Goal: Complete application form: Complete application form

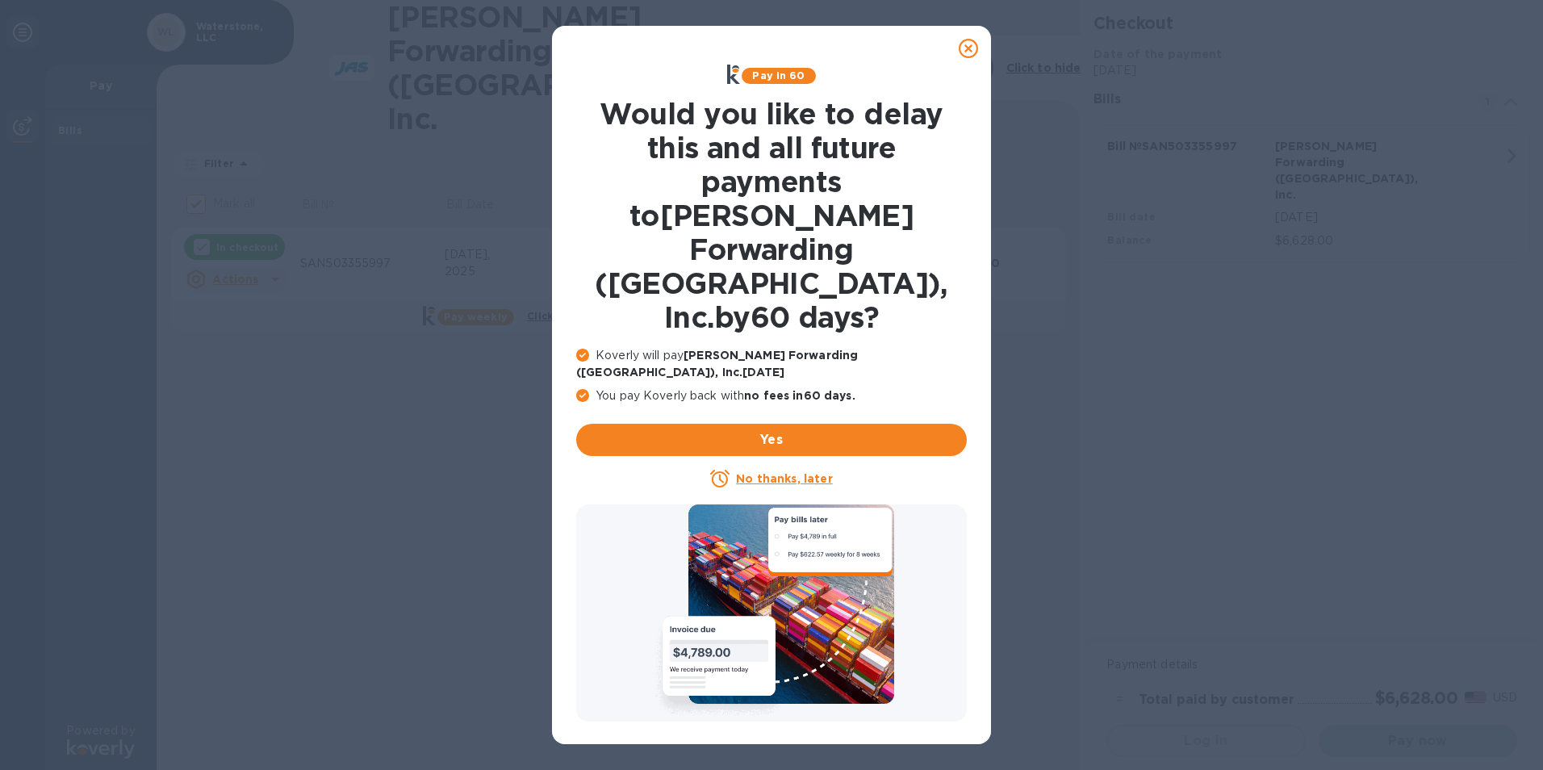
click at [771, 472] on u "No thanks, later" at bounding box center [784, 478] width 96 height 13
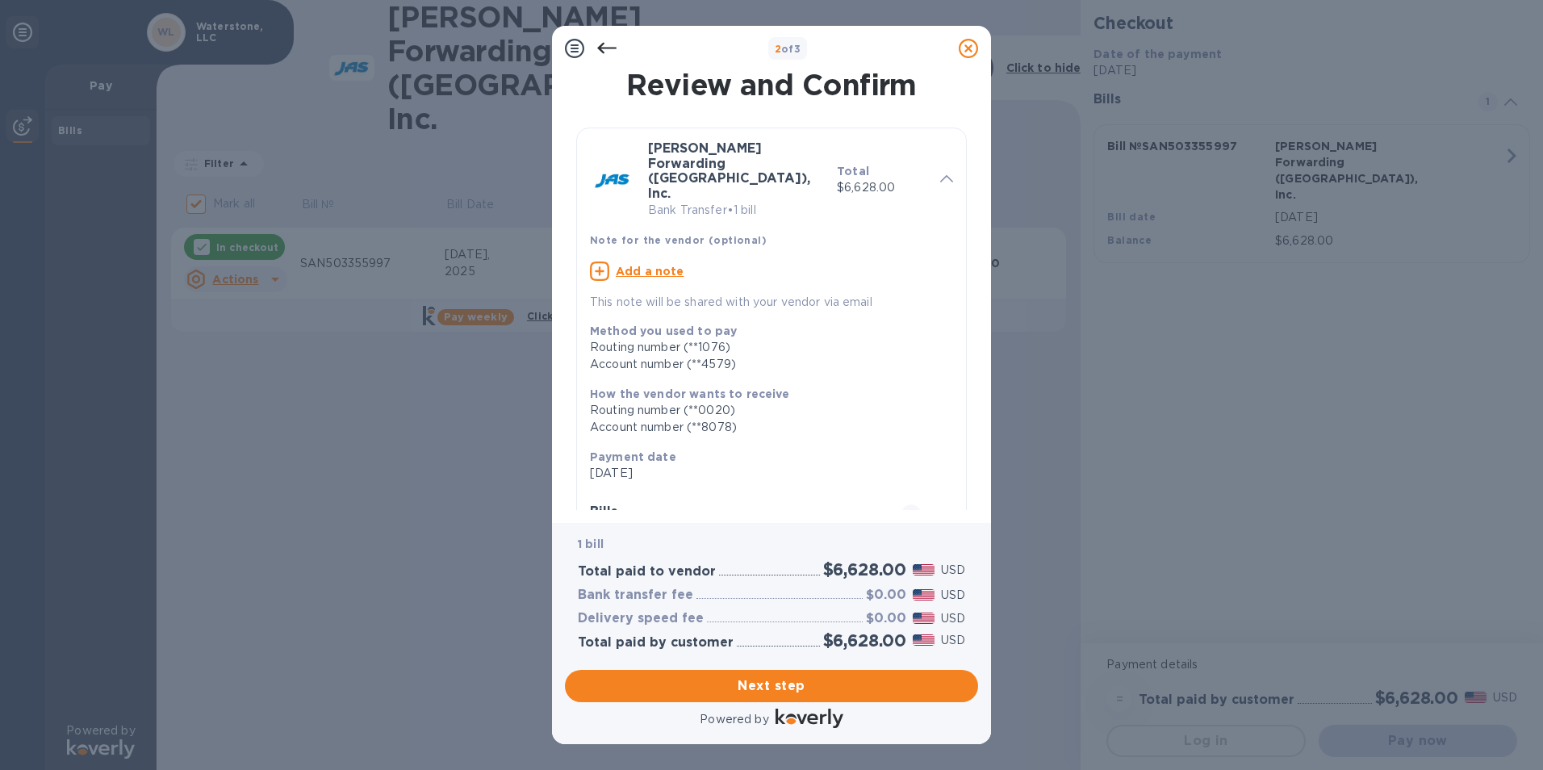
scroll to position [144, 0]
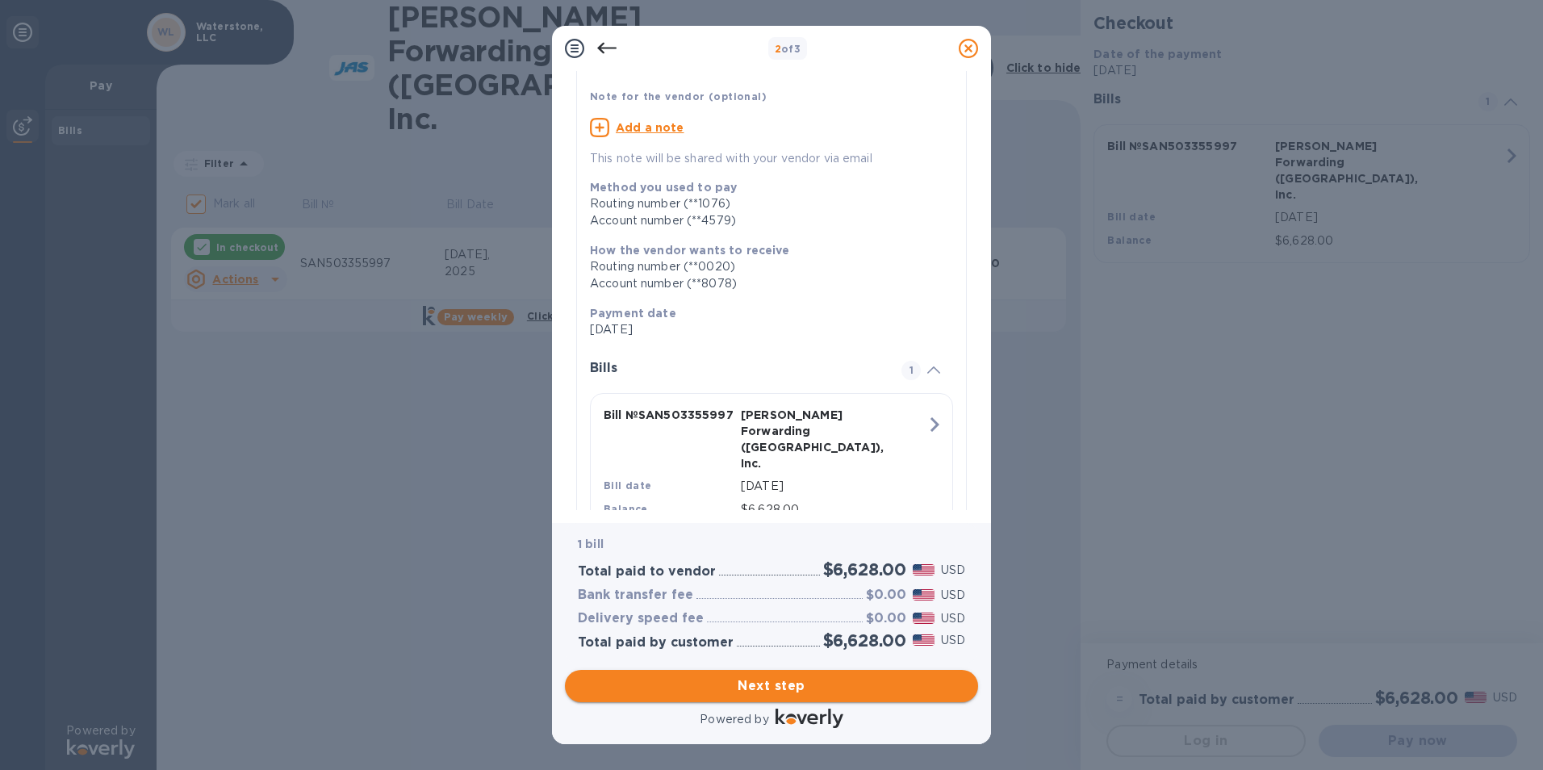
click at [733, 687] on span "Next step" at bounding box center [771, 685] width 387 height 19
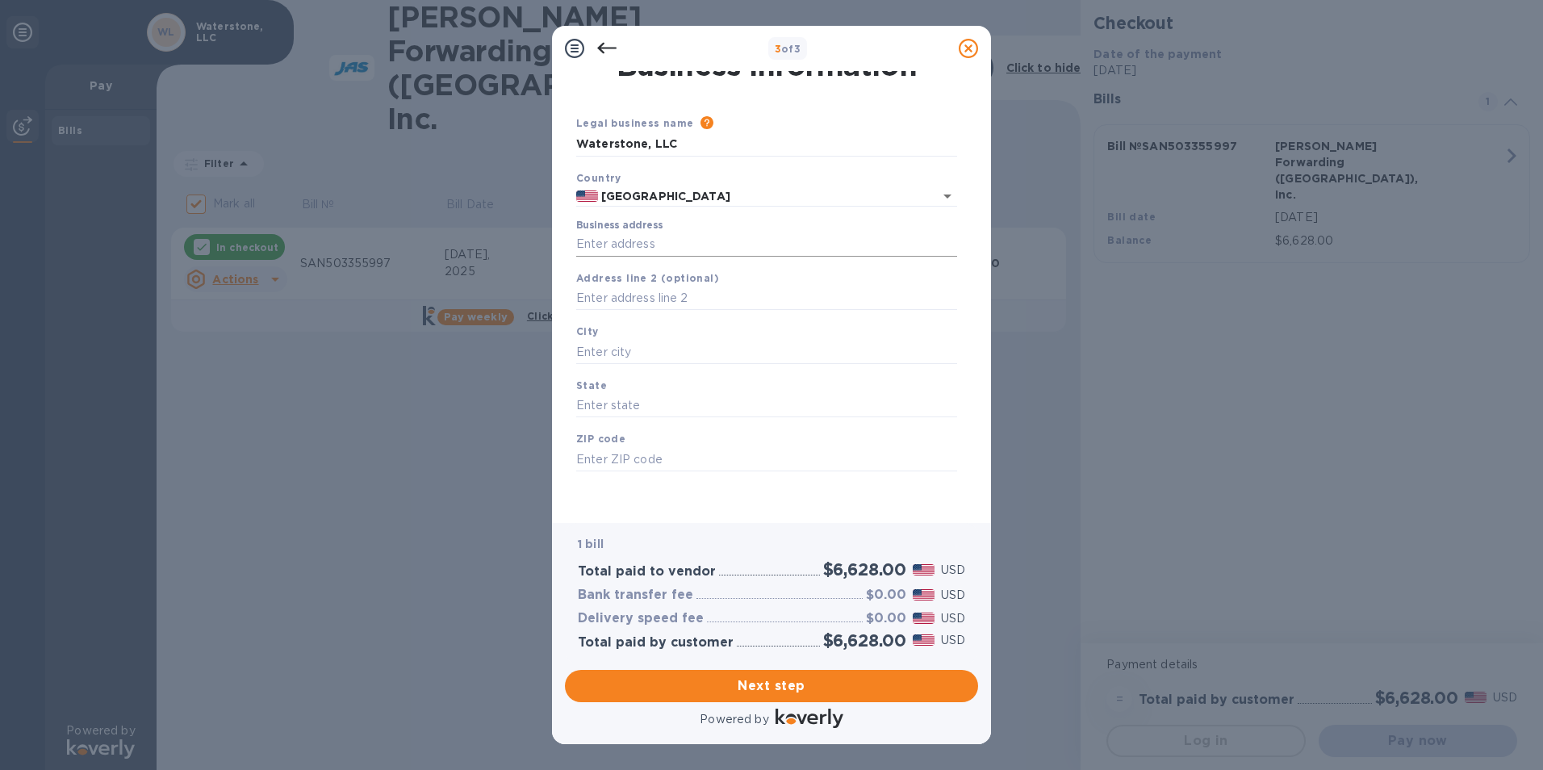
click at [695, 255] on input "Business address" at bounding box center [766, 244] width 381 height 24
type input "[STREET_ADDRESS]"
type input "Murrieta"
type input "CA"
type input "92562"
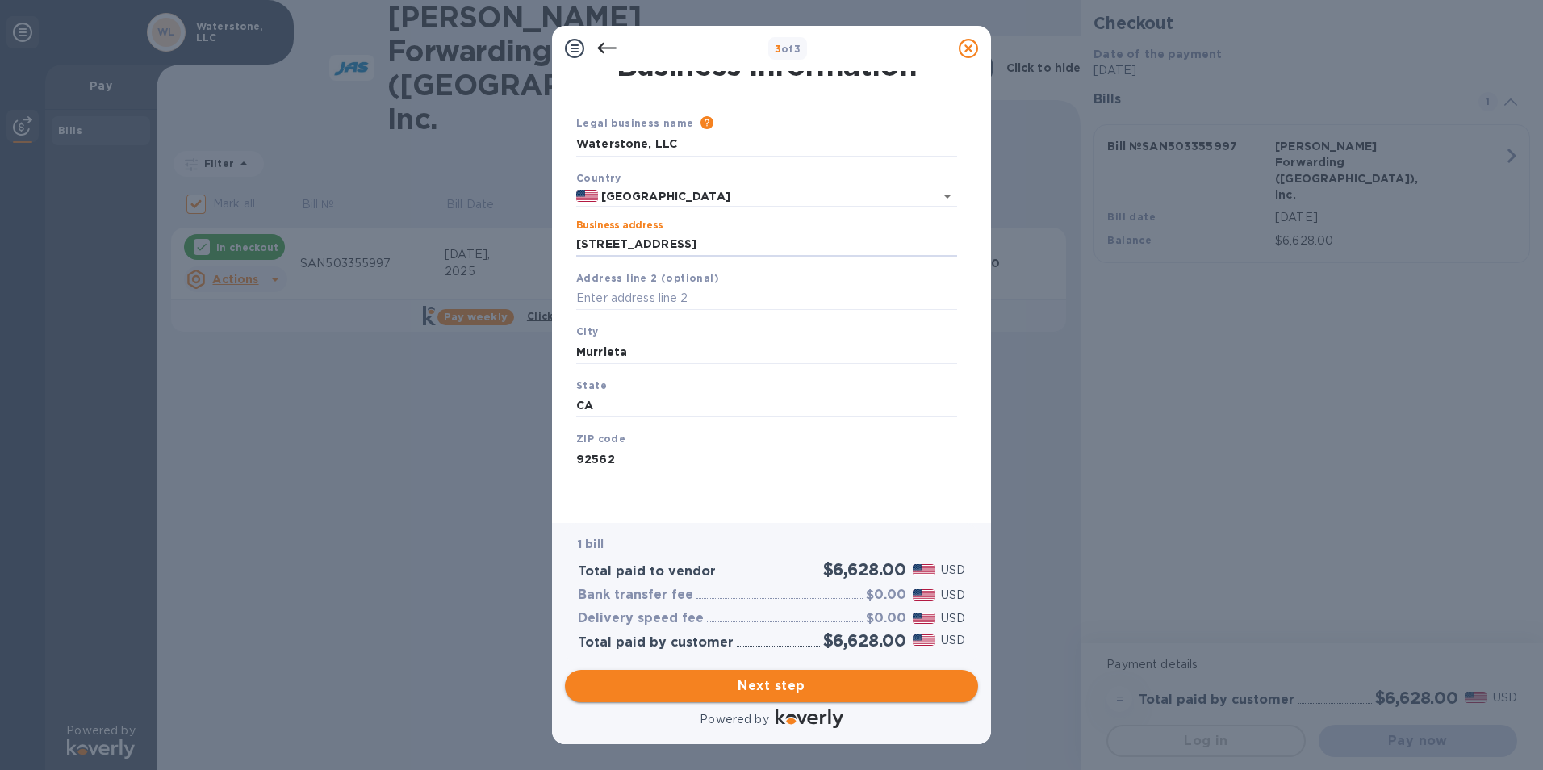
click at [758, 681] on span "Next step" at bounding box center [771, 685] width 387 height 19
click at [674, 343] on input "Murrieta" at bounding box center [766, 352] width 381 height 24
type input "Murrieta"
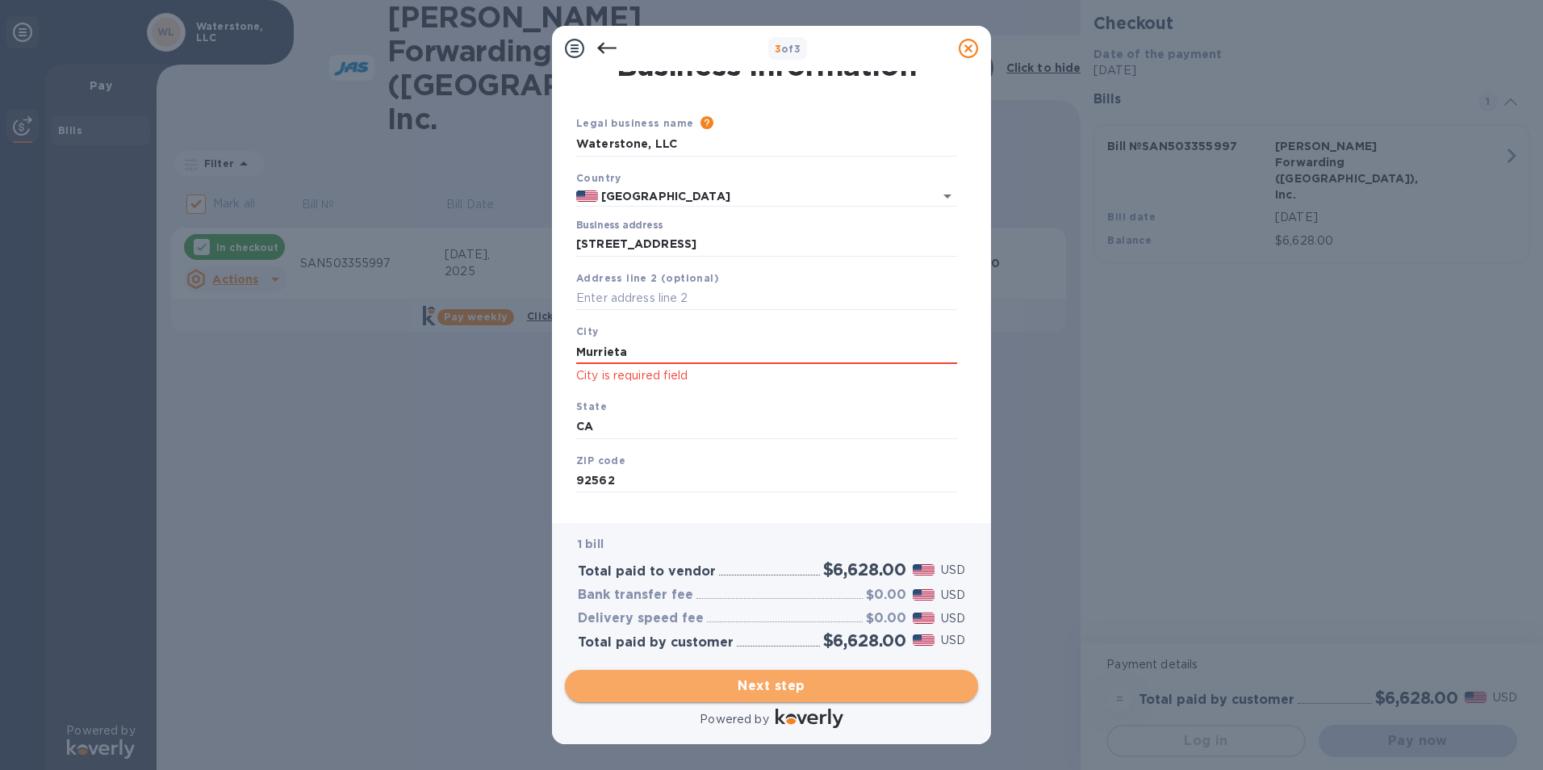
click at [707, 695] on button "Next step" at bounding box center [771, 686] width 413 height 32
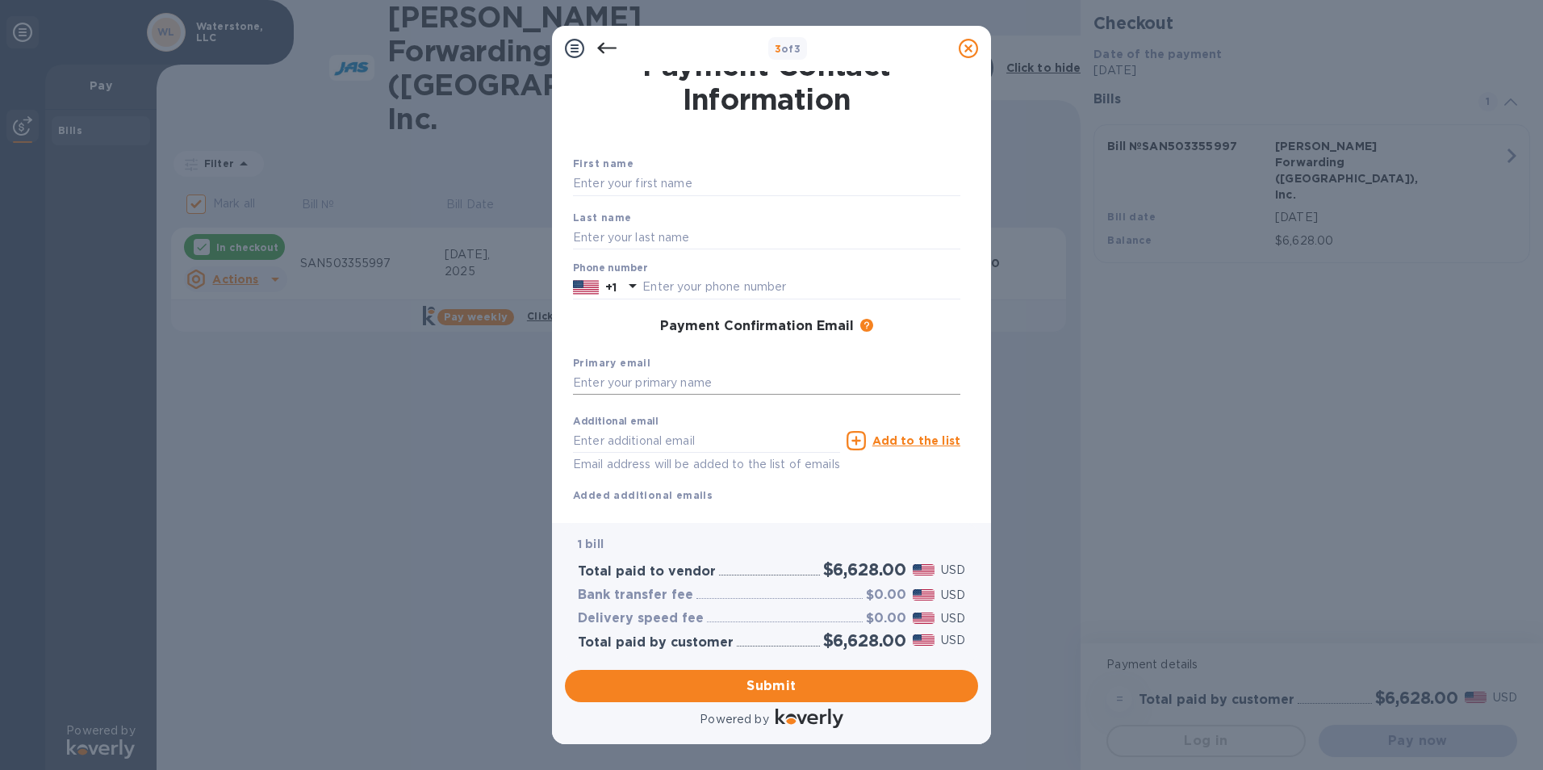
click at [708, 380] on input "text" at bounding box center [766, 383] width 387 height 24
type input "[EMAIL_ADDRESS][PERSON_NAME][DOMAIN_NAME]"
type input "[DEMOGRAPHIC_DATA]"
type input "[PERSON_NAME]"
type input "6265901563"
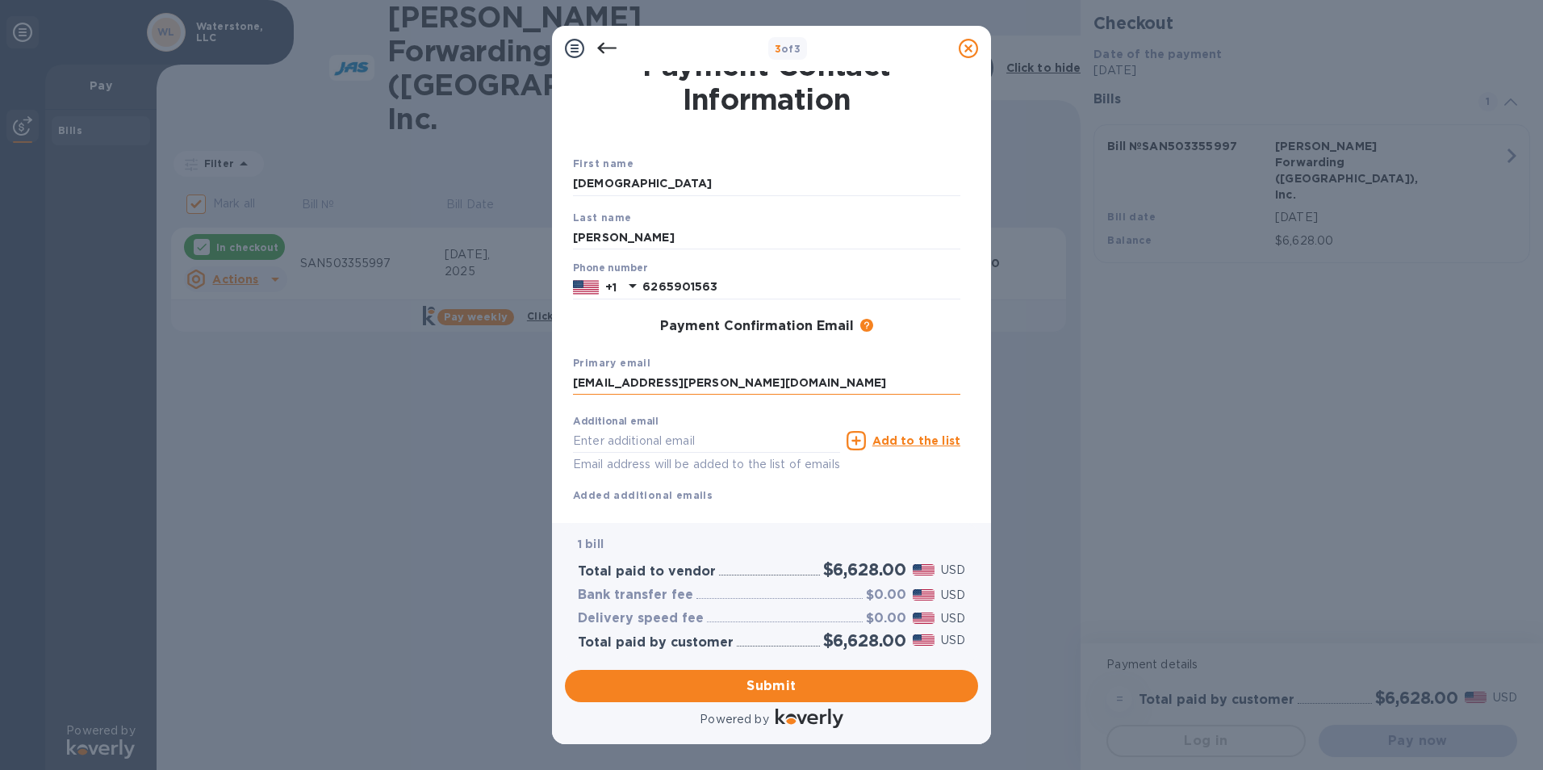
type input "[EMAIL_ADDRESS][PERSON_NAME][DOMAIN_NAME]"
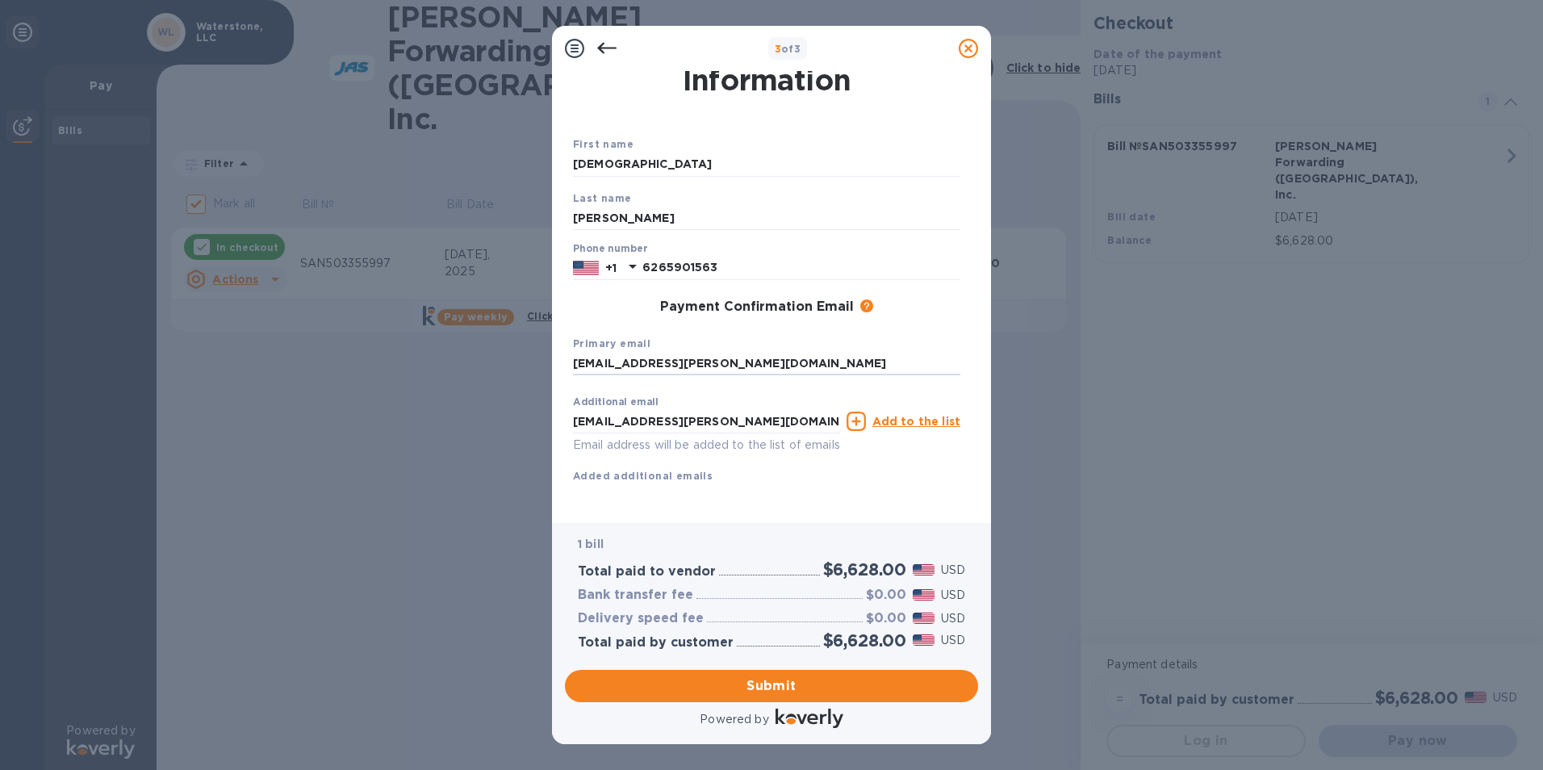
scroll to position [57, 0]
click at [710, 692] on span "Submit" at bounding box center [771, 685] width 387 height 19
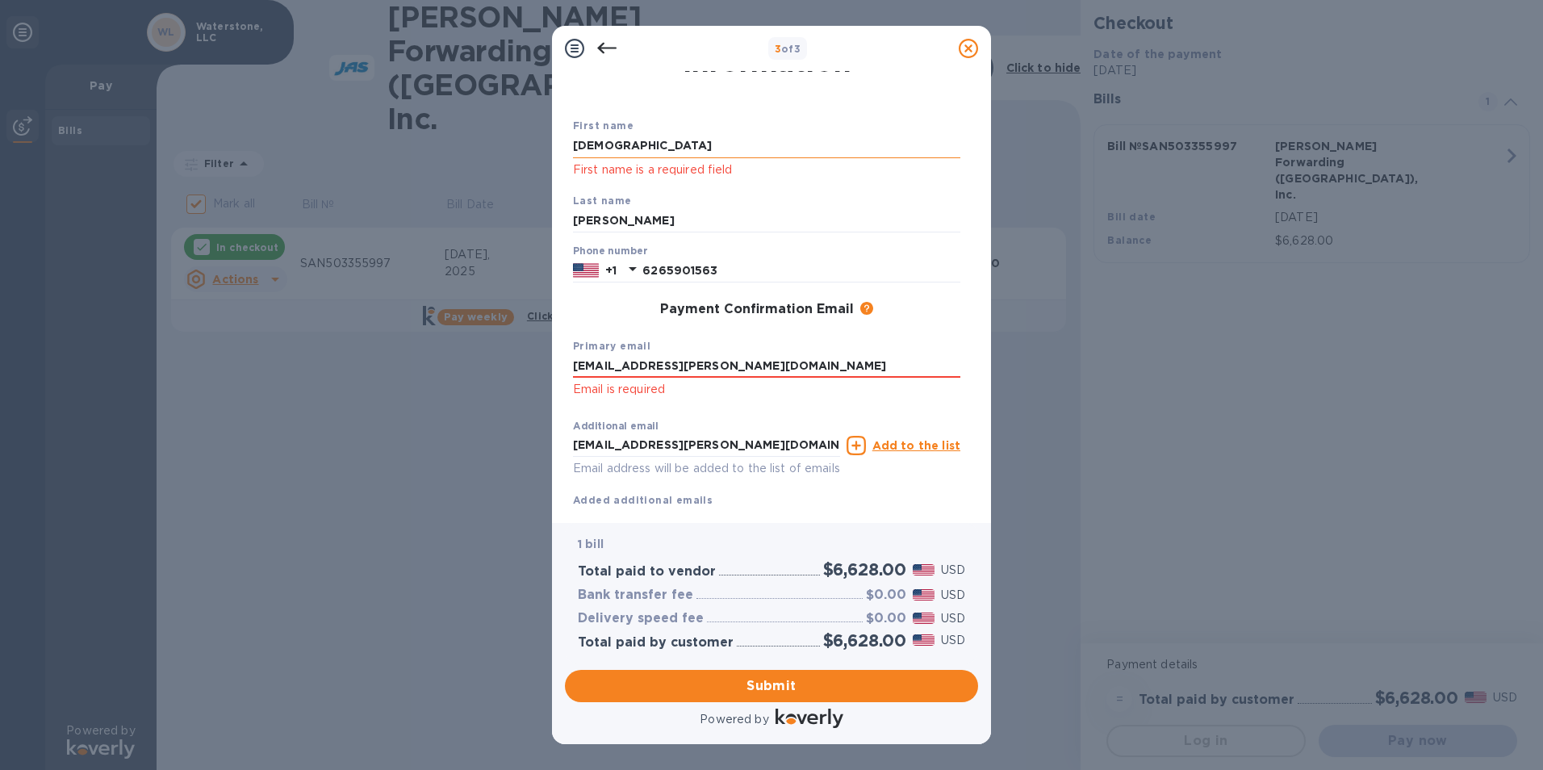
click at [688, 134] on input "[DEMOGRAPHIC_DATA]" at bounding box center [766, 146] width 387 height 24
type input "[DEMOGRAPHIC_DATA]"
click at [609, 325] on div "First name [DEMOGRAPHIC_DATA] First name is a required field Last name [PERSON_…" at bounding box center [766, 312] width 400 height 403
click at [669, 222] on input "[PERSON_NAME]" at bounding box center [766, 221] width 387 height 24
type input "[PERSON_NAME]"
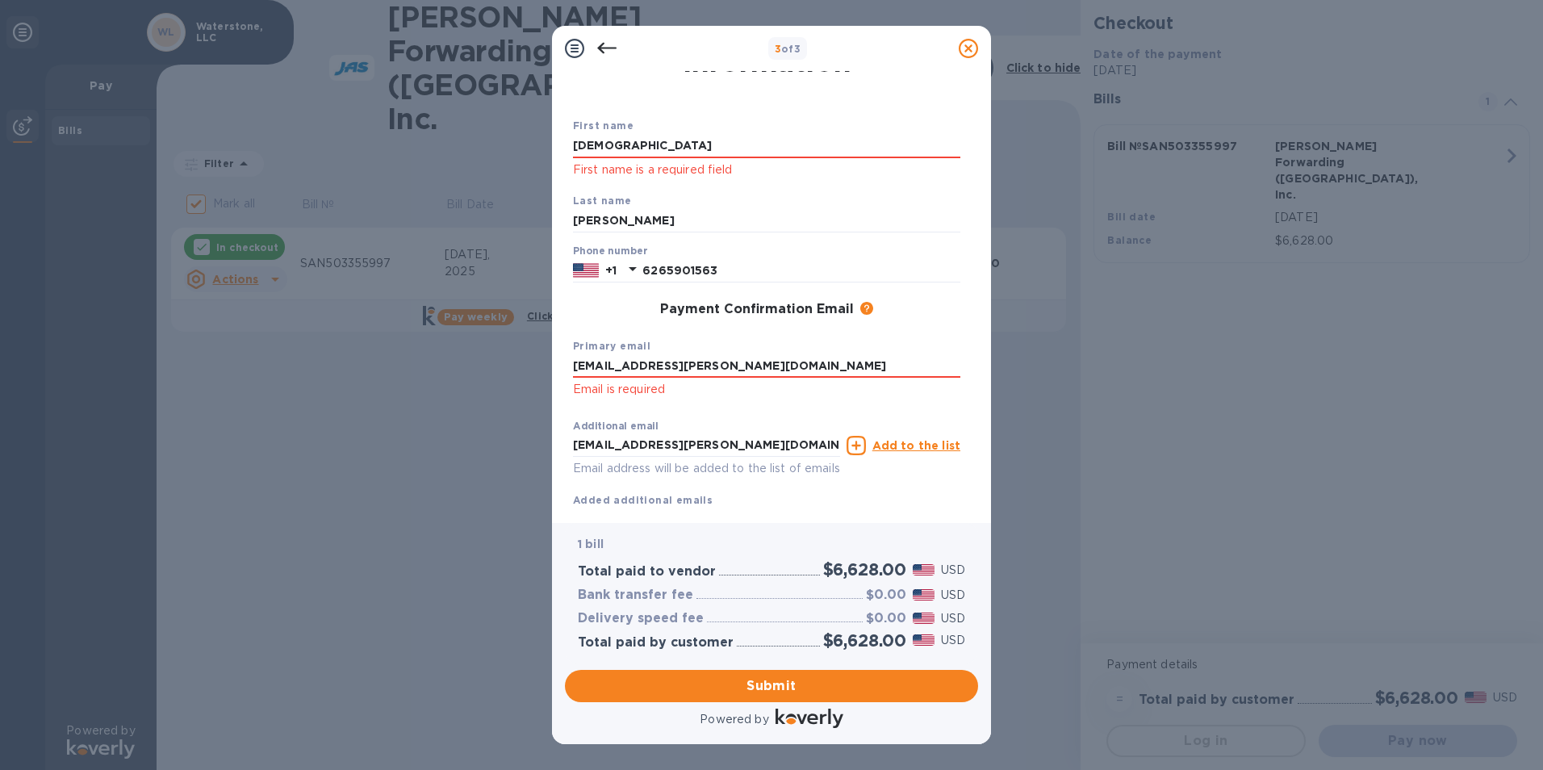
click at [592, 310] on div "Payment Confirmation Email The added email addresses will be used to send the p…" at bounding box center [766, 310] width 387 height 16
click at [698, 680] on span "Submit" at bounding box center [771, 685] width 387 height 19
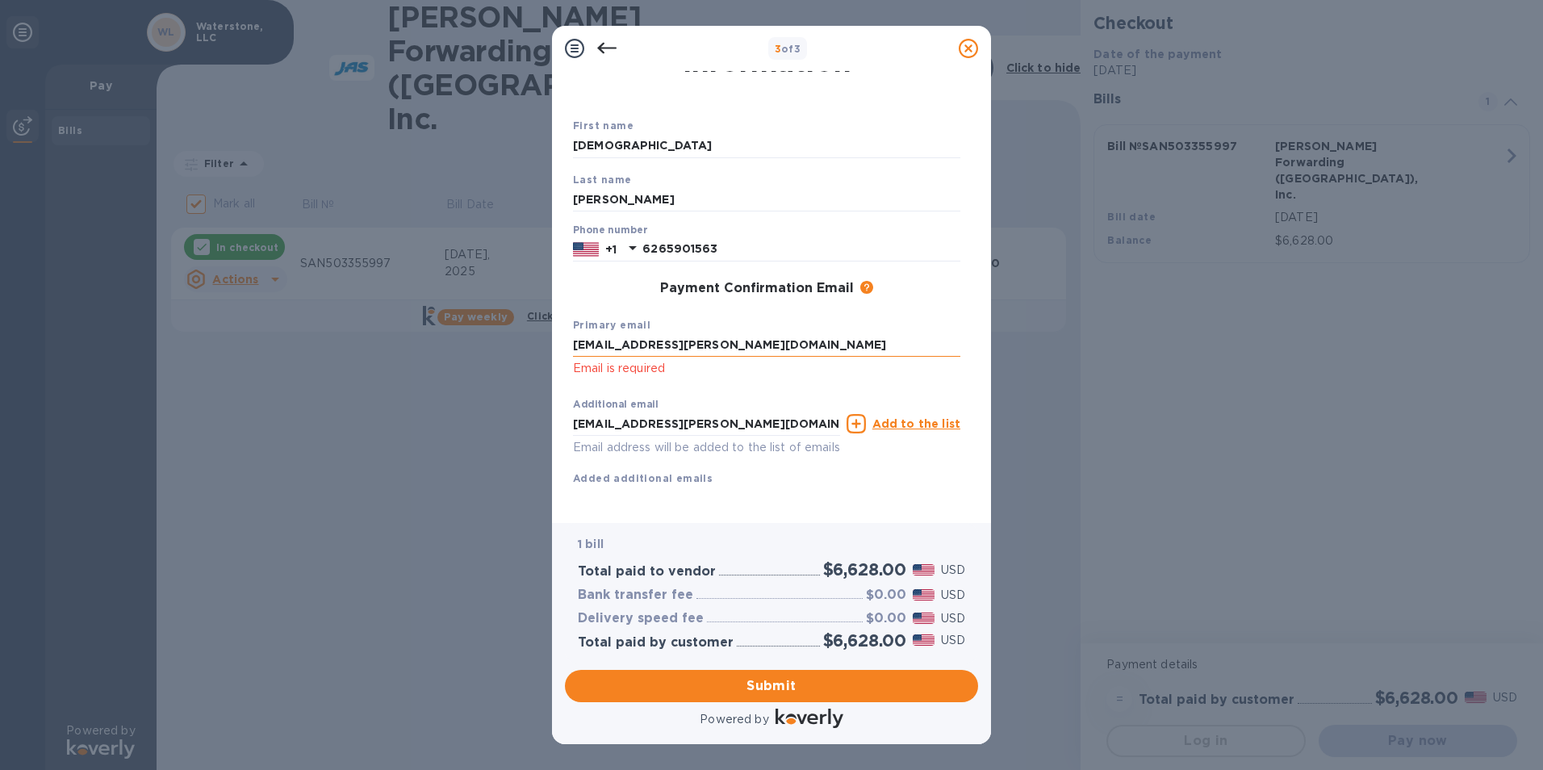
click at [812, 344] on input "[EMAIL_ADDRESS][PERSON_NAME][DOMAIN_NAME]" at bounding box center [766, 345] width 387 height 24
type input "[EMAIL_ADDRESS][PERSON_NAME][DOMAIN_NAME]"
click at [937, 474] on div "Additional email [EMAIL_ADDRESS][PERSON_NAME][DOMAIN_NAME] Email address will b…" at bounding box center [766, 438] width 387 height 96
click at [720, 685] on span "Submit" at bounding box center [771, 685] width 387 height 19
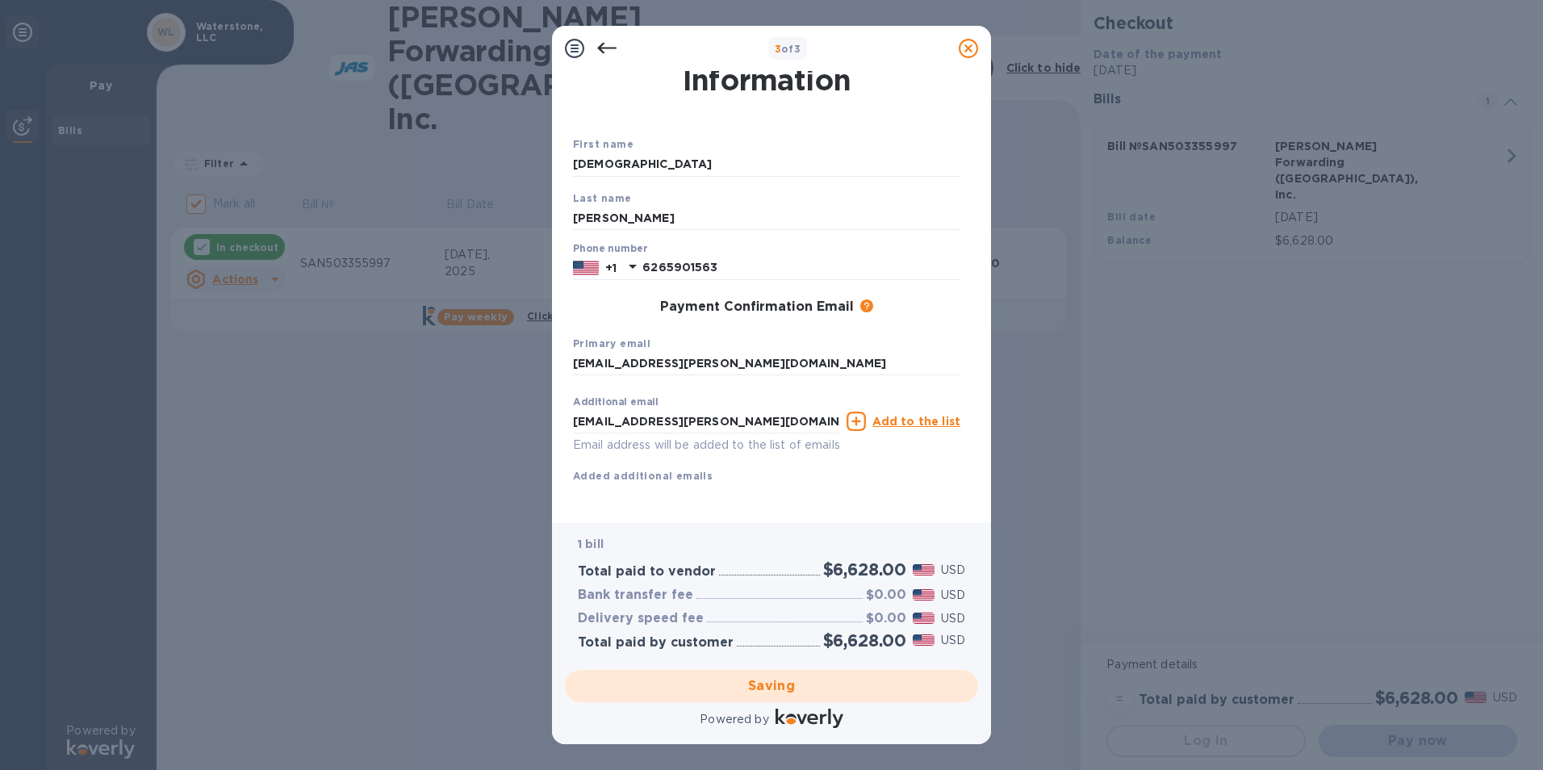
checkbox input "false"
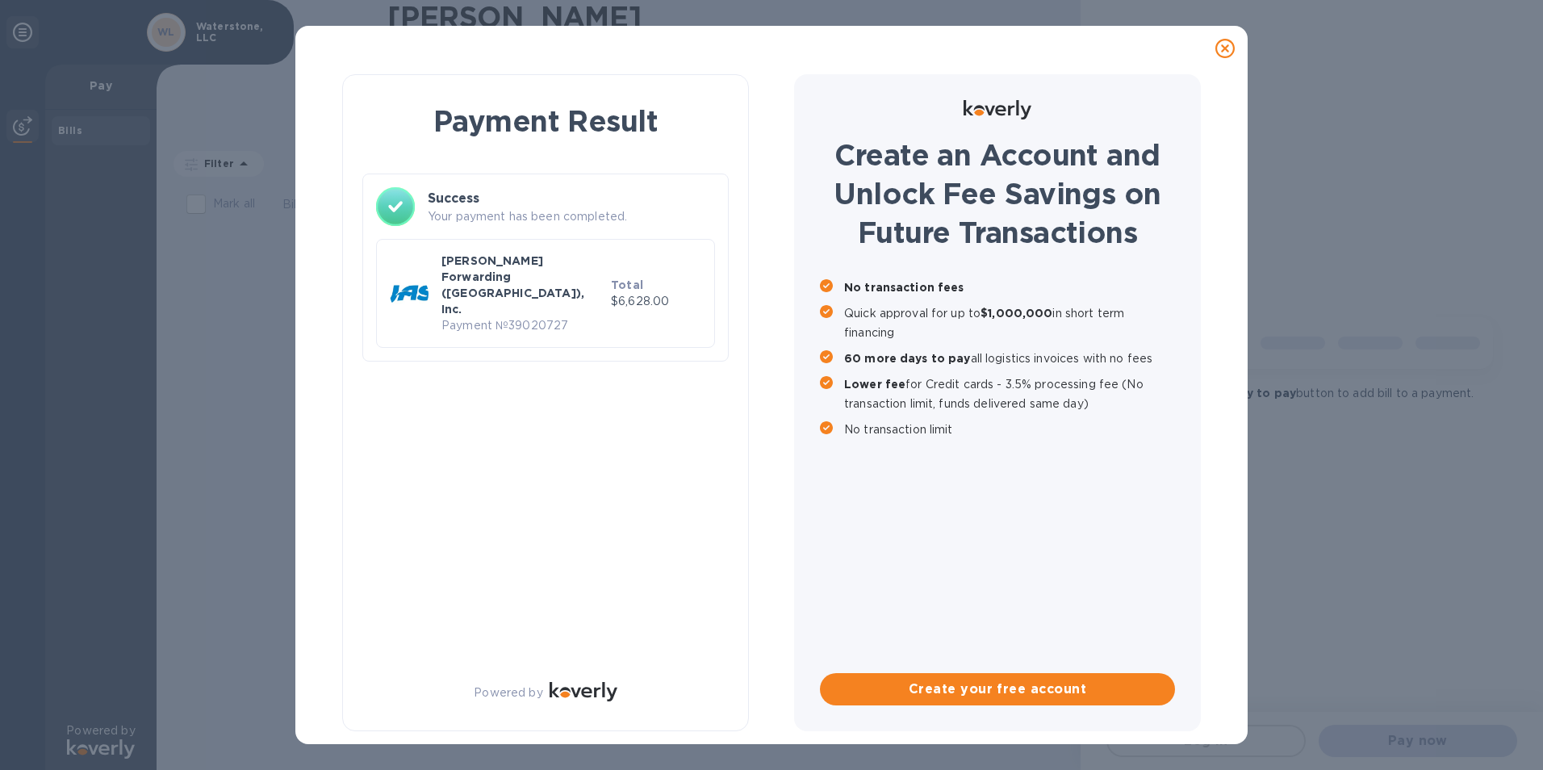
scroll to position [0, 0]
